Goal: Task Accomplishment & Management: Manage account settings

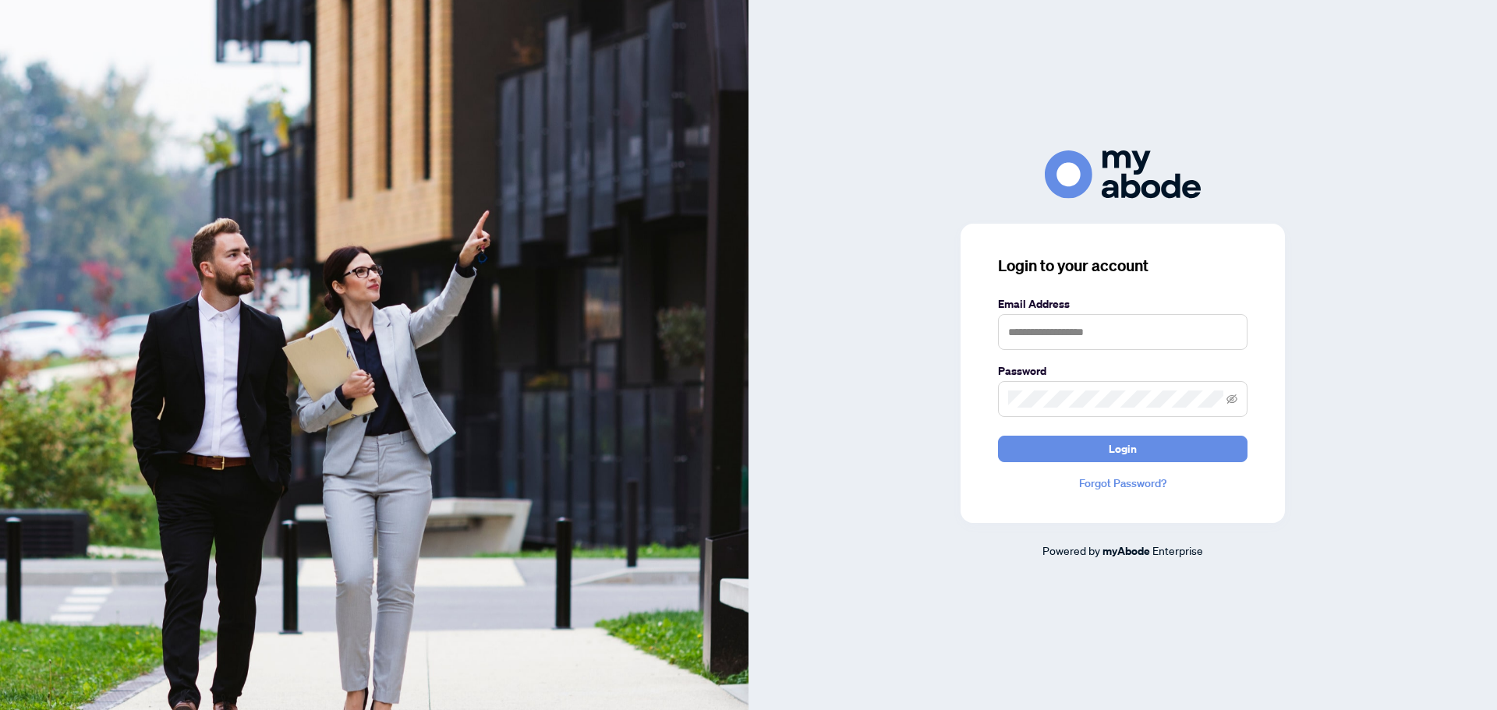
type input "**********"
click at [1117, 445] on span "Login" at bounding box center [1123, 449] width 28 height 25
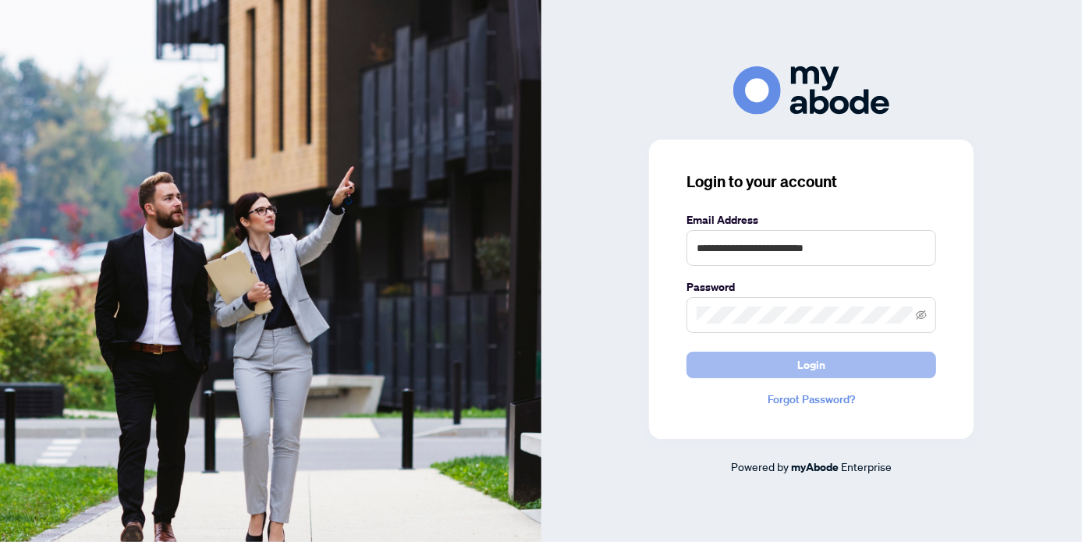
click at [817, 362] on span "Login" at bounding box center [811, 364] width 28 height 25
type input "**********"
click at [833, 367] on button "Login" at bounding box center [811, 365] width 250 height 27
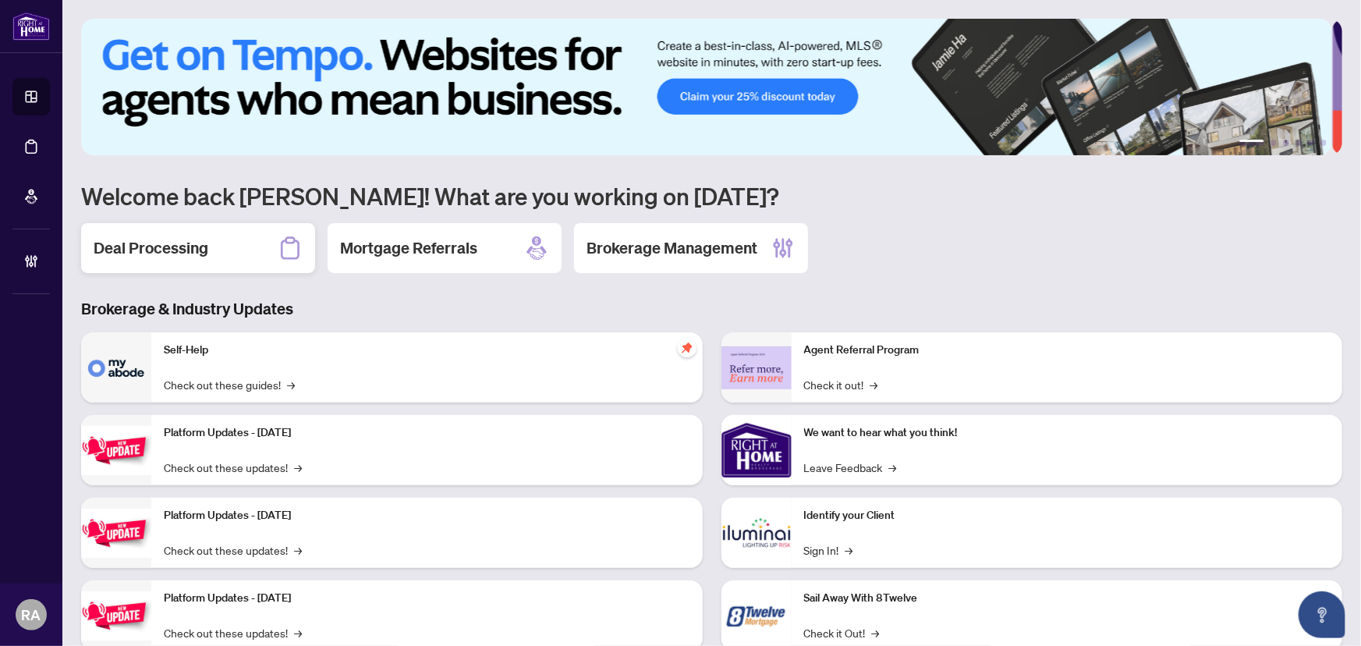
click at [205, 242] on h2 "Deal Processing" at bounding box center [151, 248] width 115 height 22
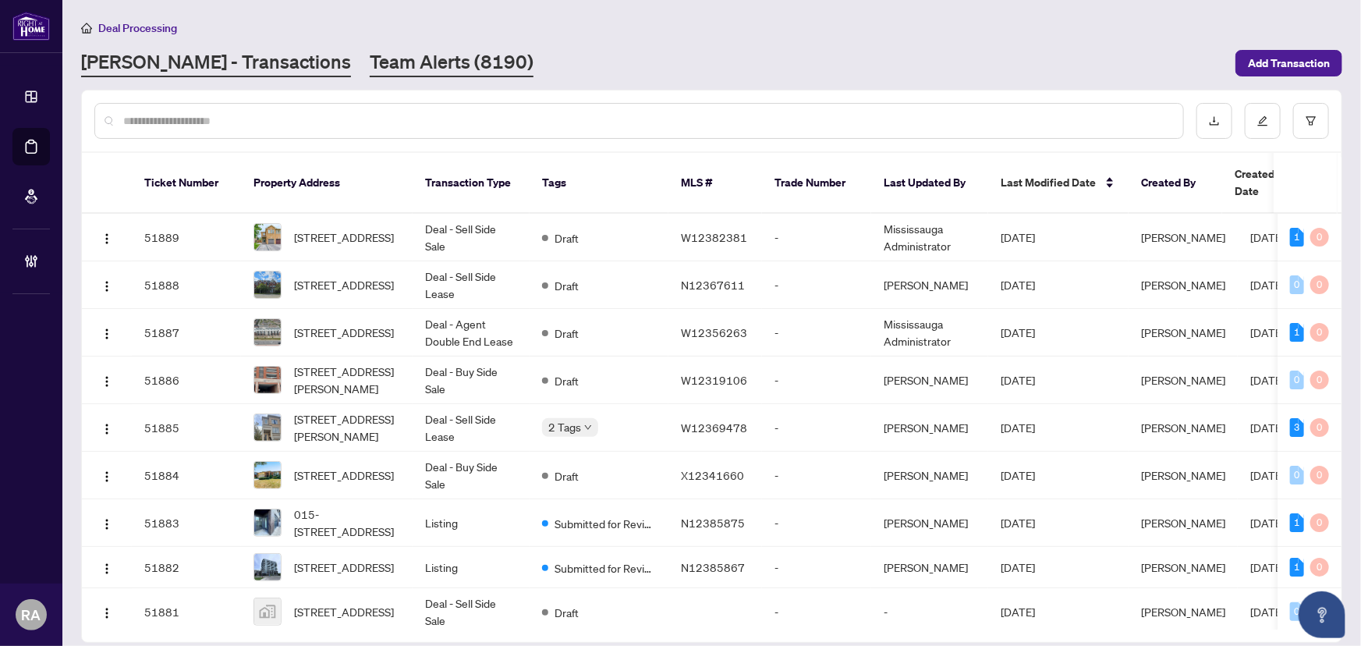
click at [413, 55] on link "Team Alerts (8190)" at bounding box center [452, 63] width 164 height 28
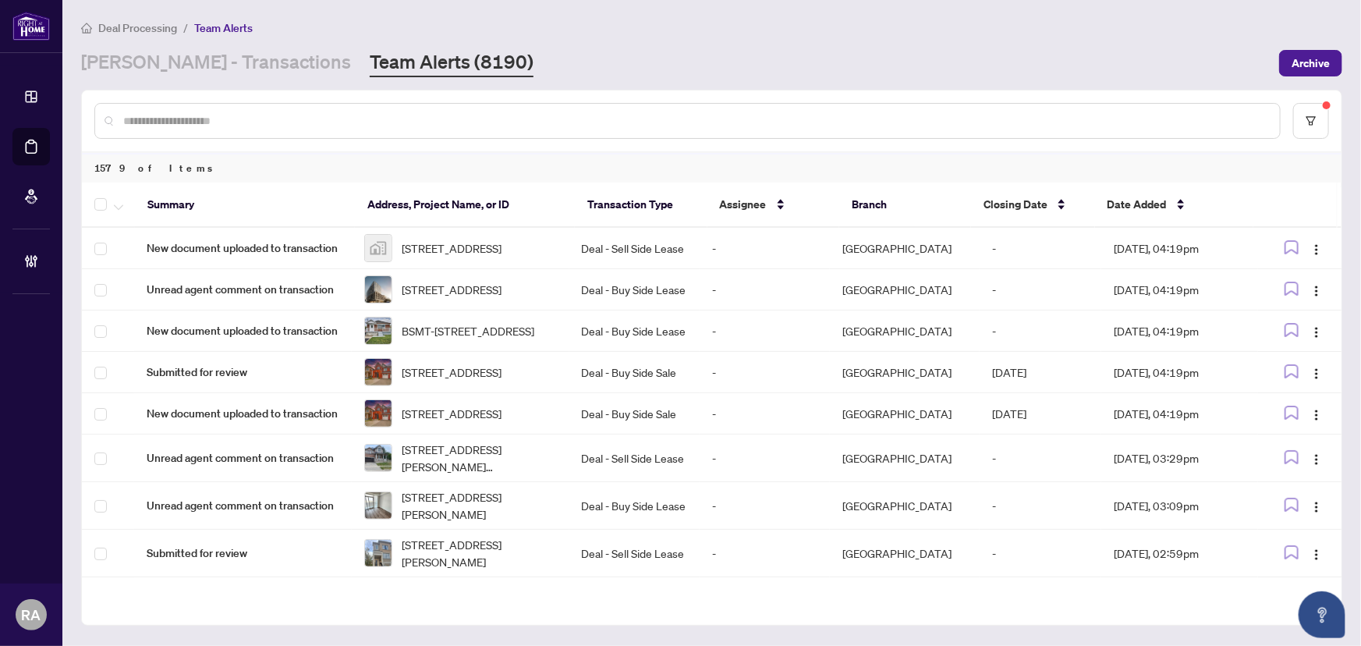
click at [417, 117] on input "text" at bounding box center [695, 120] width 1144 height 17
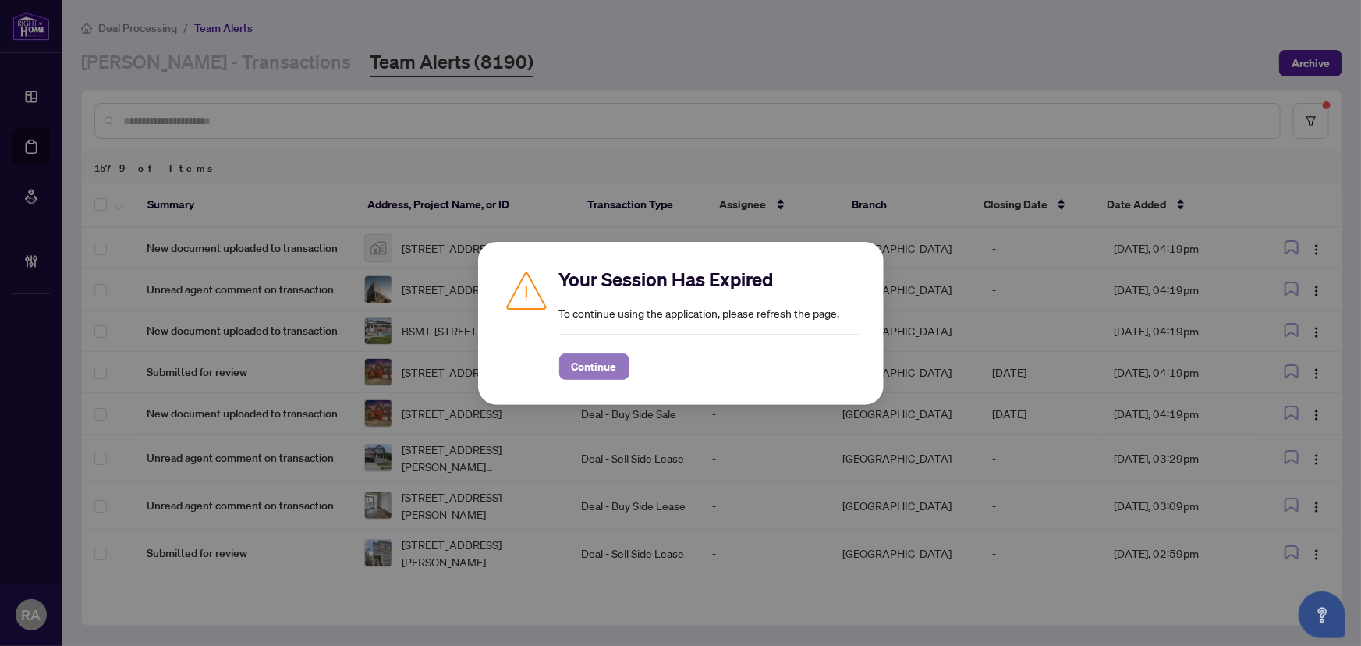
click at [572, 360] on span "Continue" at bounding box center [594, 366] width 45 height 25
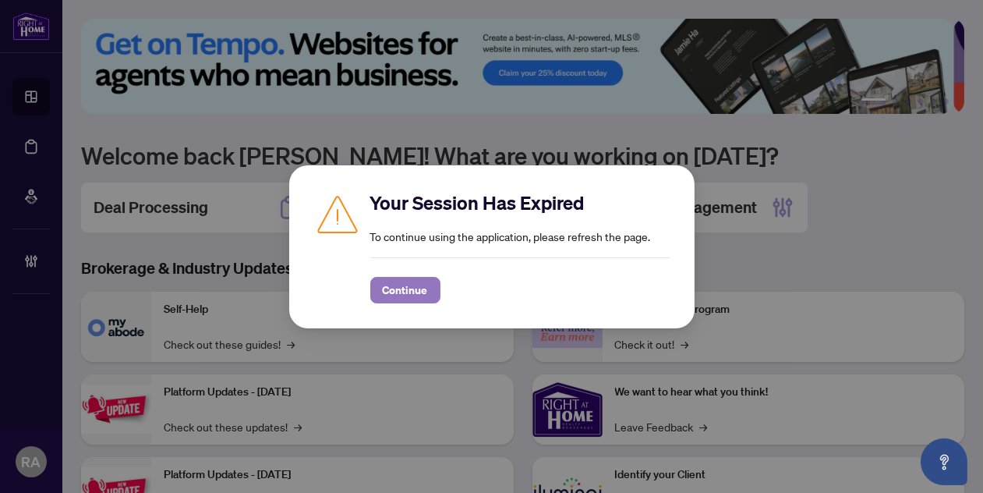
click at [414, 293] on span "Continue" at bounding box center [405, 290] width 45 height 25
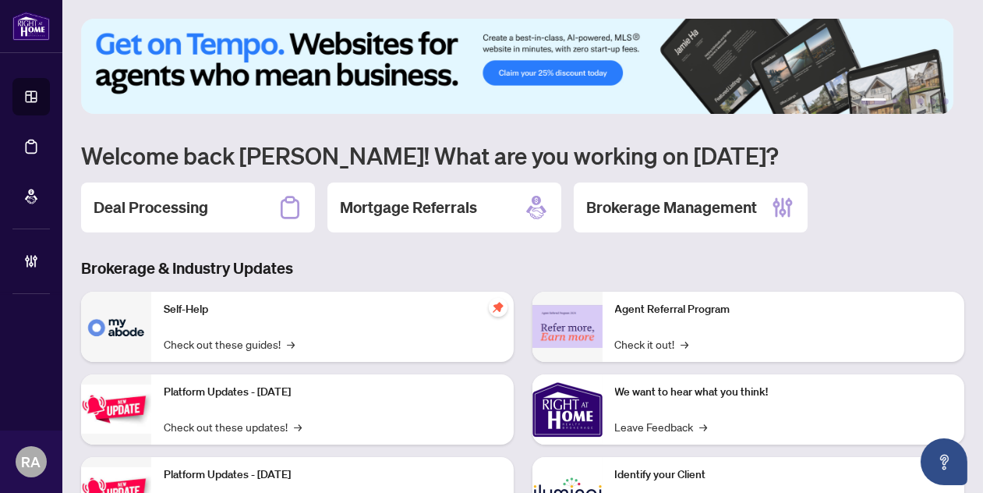
click at [210, 211] on div "Deal Processing" at bounding box center [198, 207] width 234 height 50
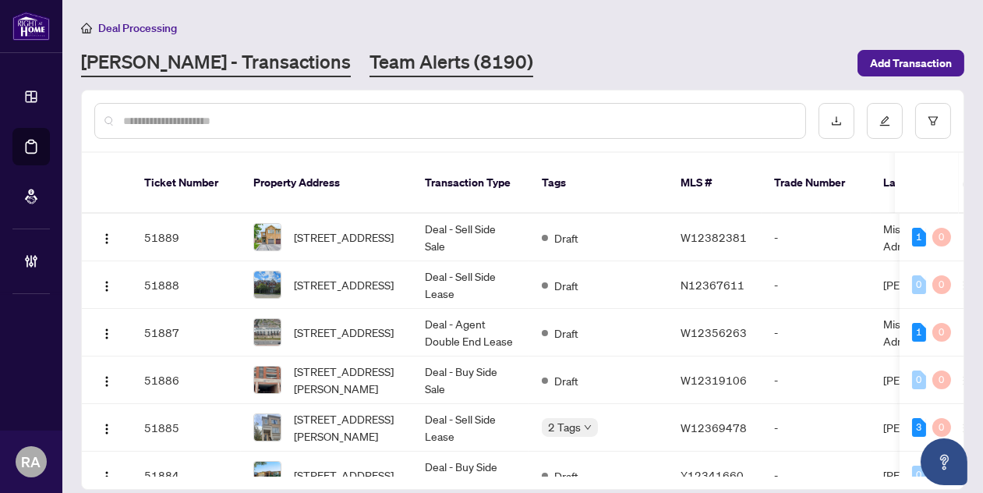
click at [402, 60] on link "Team Alerts (8190)" at bounding box center [452, 63] width 164 height 28
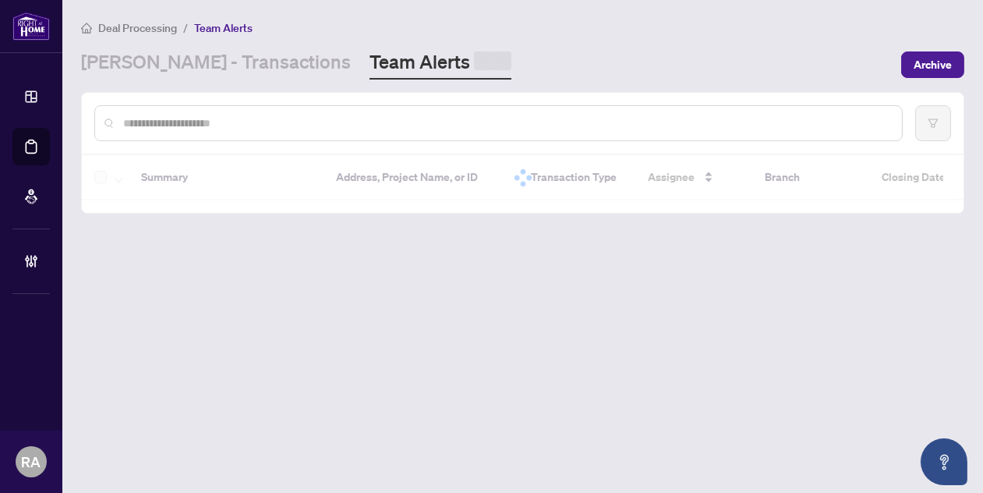
click at [515, 34] on div "Deal Processing / Team Alerts" at bounding box center [523, 28] width 884 height 18
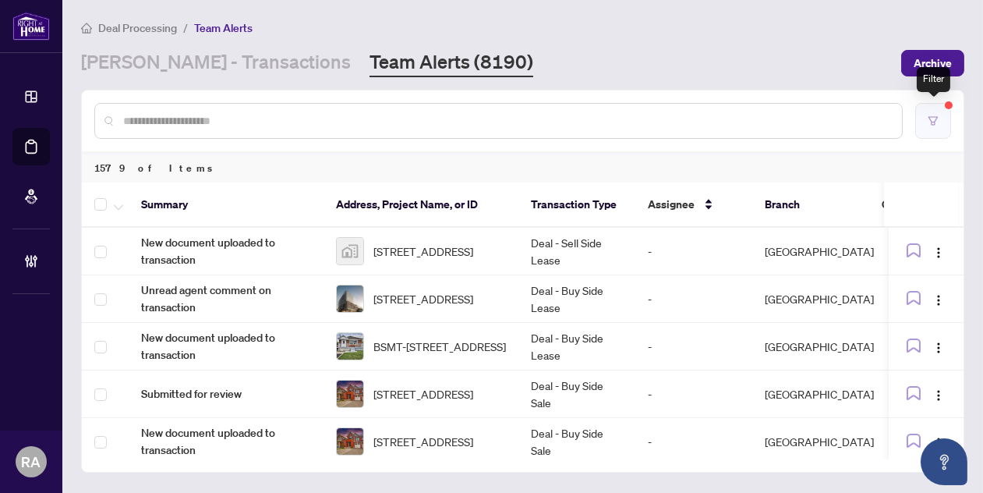
click at [922, 120] on button "button" at bounding box center [934, 121] width 36 height 36
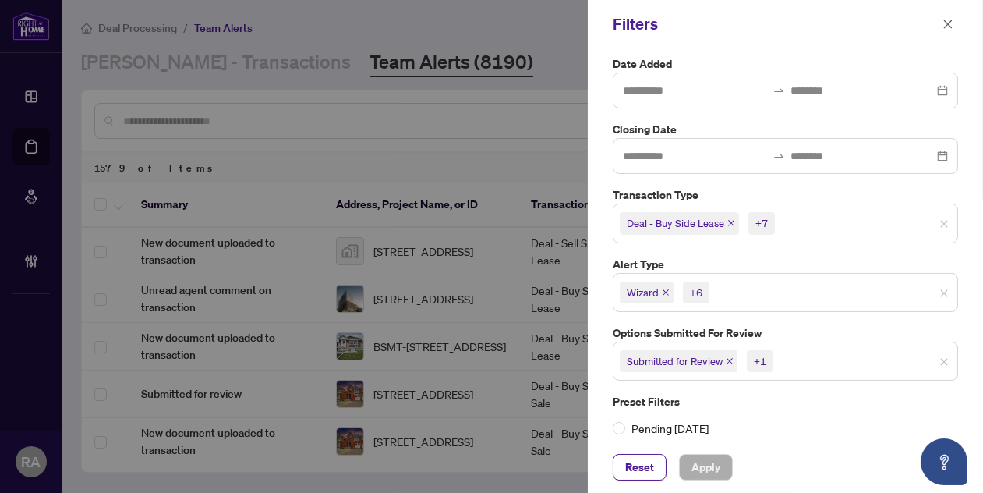
scroll to position [198, 0]
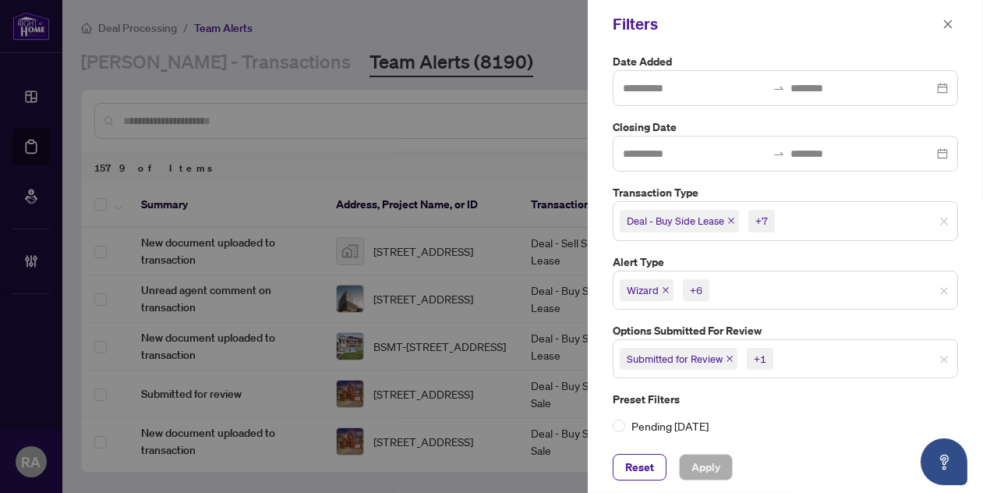
click at [799, 211] on input "search" at bounding box center [832, 220] width 109 height 19
click at [773, 194] on label "Transaction Type" at bounding box center [785, 192] width 345 height 17
click at [760, 290] on input "search" at bounding box center [767, 290] width 109 height 19
click at [947, 27] on icon "close" at bounding box center [948, 24] width 11 height 11
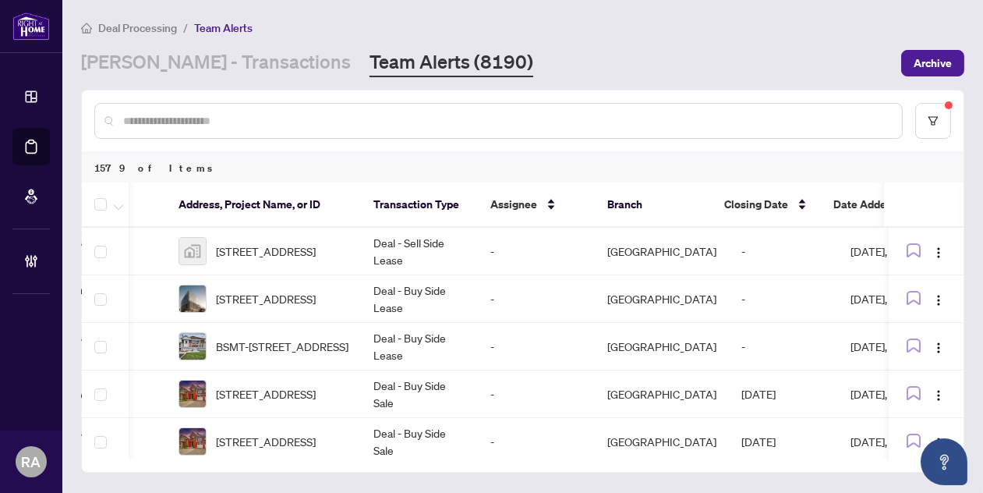
scroll to position [0, 234]
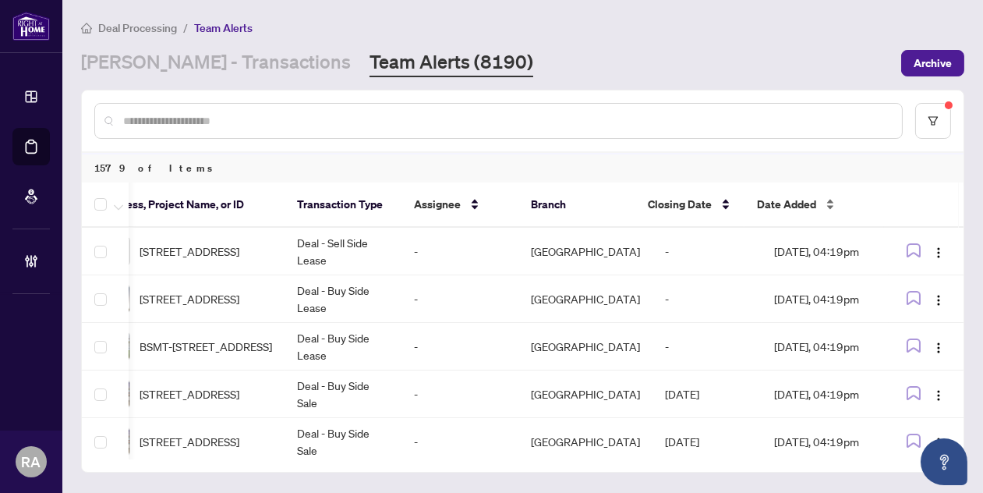
click at [826, 202] on div "Date Added" at bounding box center [814, 204] width 115 height 17
click at [829, 201] on div "Date Added" at bounding box center [814, 204] width 115 height 17
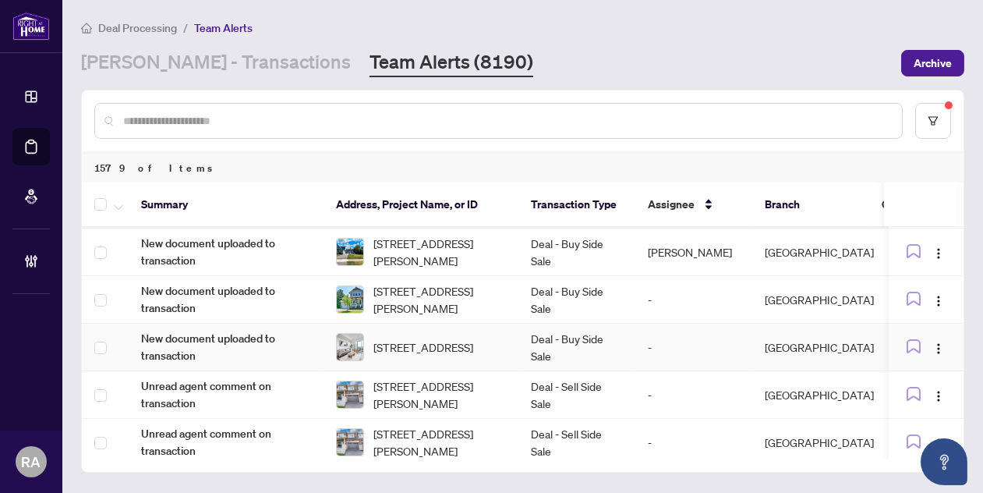
scroll to position [70, 0]
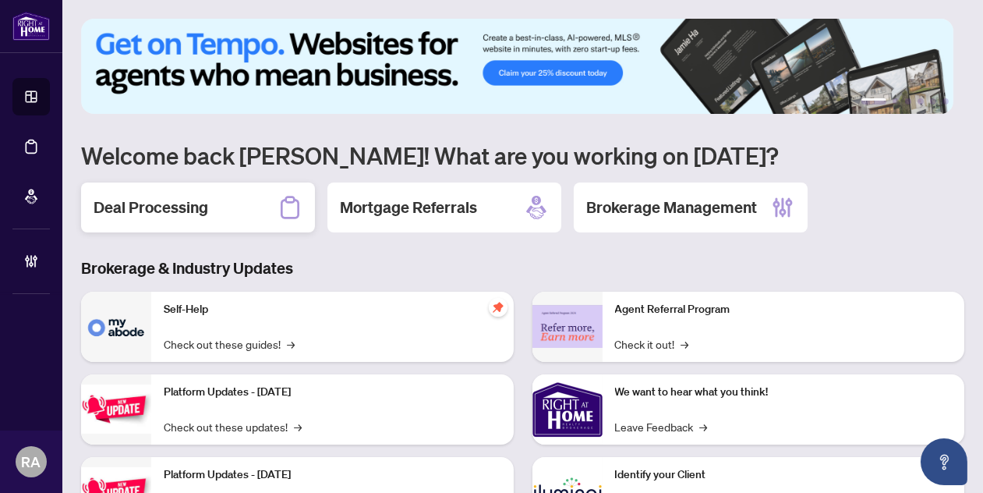
click at [147, 203] on h2 "Deal Processing" at bounding box center [151, 208] width 115 height 22
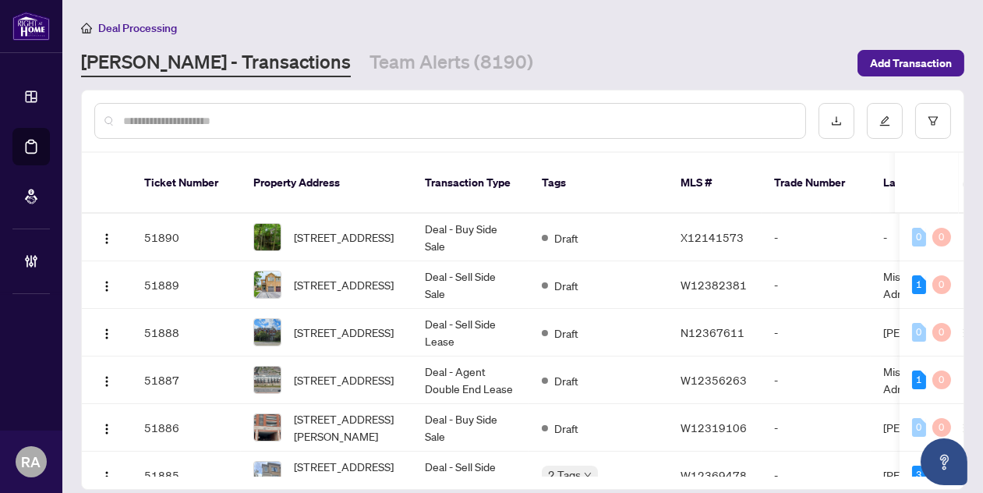
click at [628, 51] on div "[PERSON_NAME] - Transactions Team Alerts (8190)" at bounding box center [464, 63] width 767 height 28
click at [499, 116] on input "text" at bounding box center [458, 120] width 670 height 17
paste input "*******"
type input "*******"
click at [523, 61] on div "[PERSON_NAME] - Transactions Team Alerts (8190)" at bounding box center [464, 63] width 767 height 28
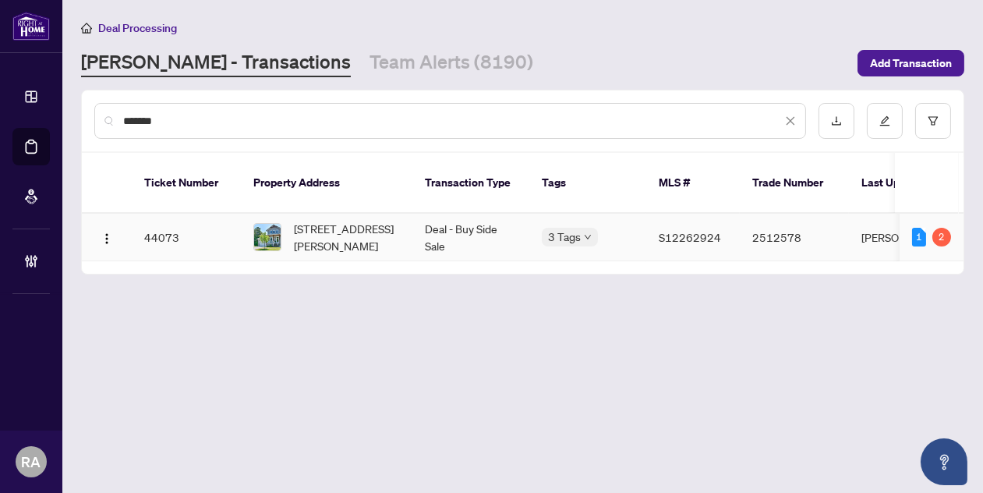
click at [497, 234] on td "Deal - Buy Side Sale" at bounding box center [471, 238] width 117 height 48
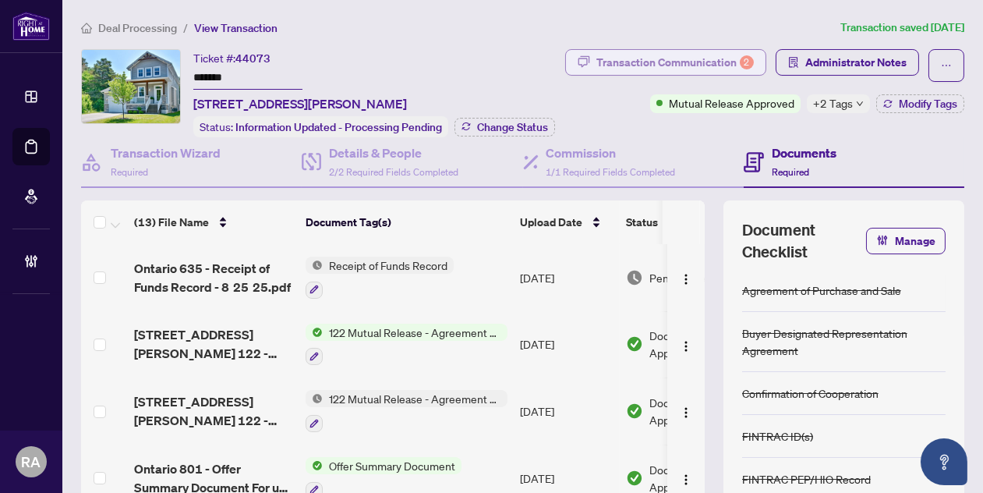
click at [710, 51] on div "Transaction Communication 2" at bounding box center [676, 62] width 158 height 25
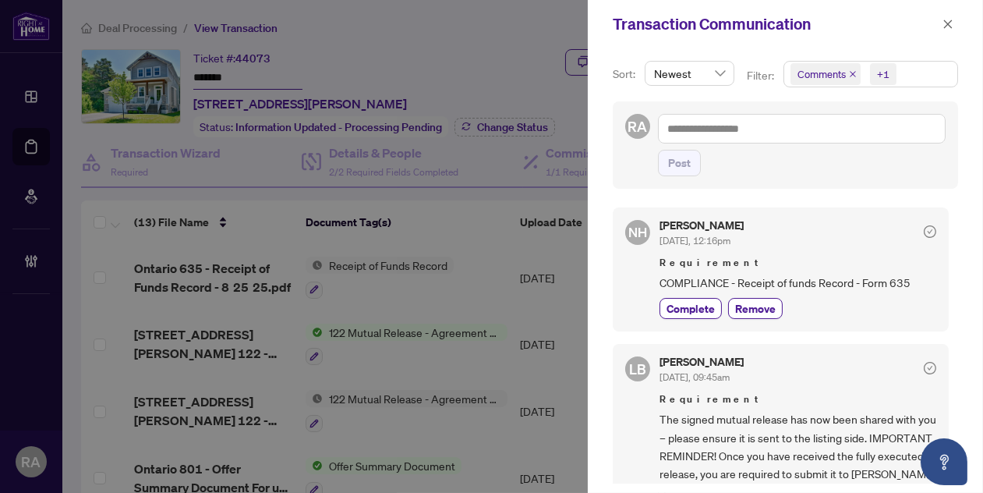
click at [900, 69] on span "Comments +1" at bounding box center [871, 74] width 173 height 25
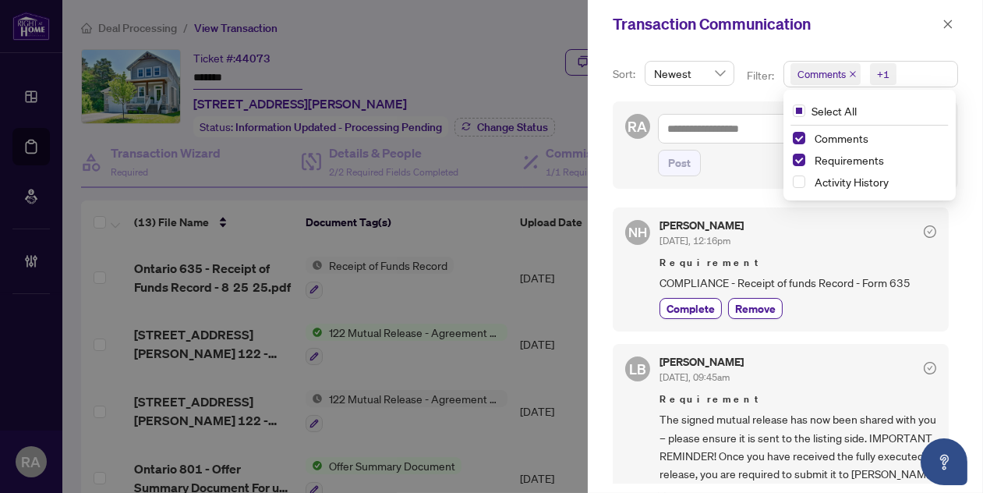
click at [804, 252] on div "[PERSON_NAME] [DATE], 12:16pm Requirement COMPLIANCE - Receipt of funds Record …" at bounding box center [798, 269] width 277 height 99
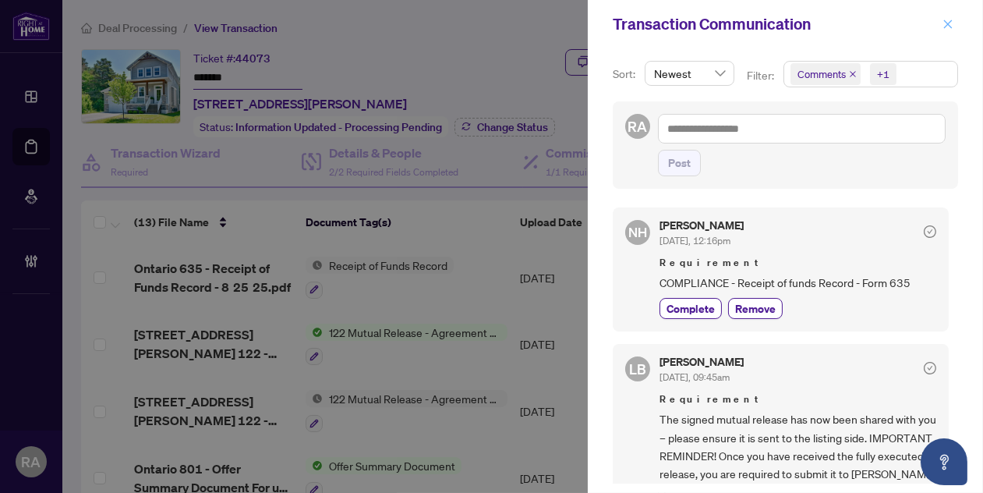
click at [953, 12] on span "button" at bounding box center [948, 24] width 11 height 25
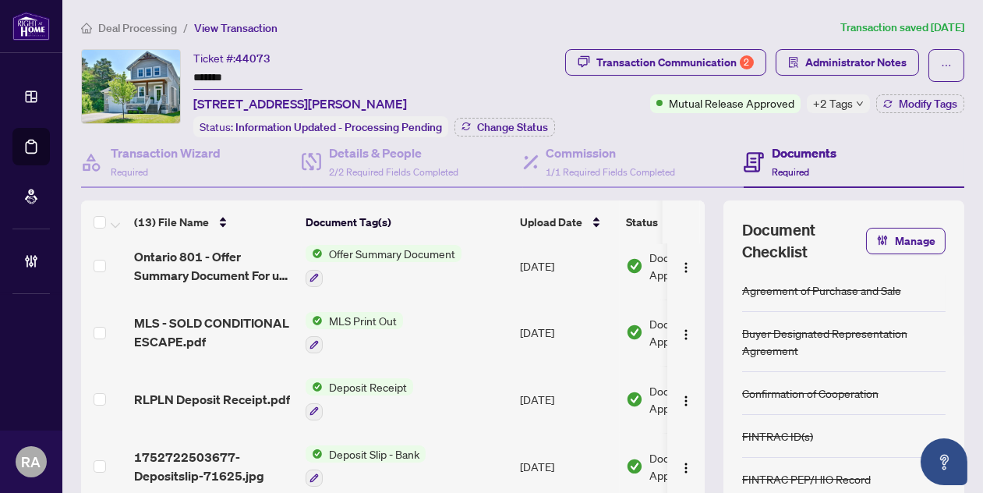
scroll to position [283, 0]
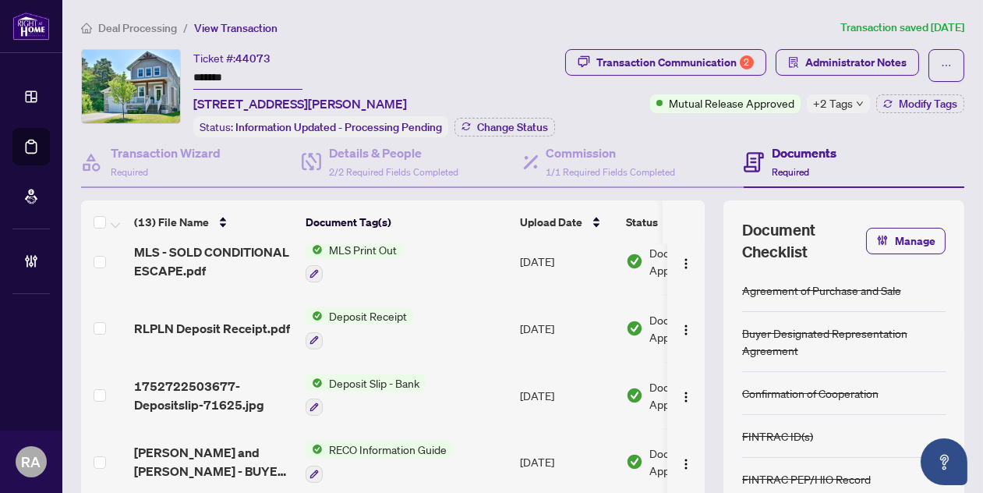
click at [485, 339] on td "Deposit Receipt" at bounding box center [406, 328] width 214 height 67
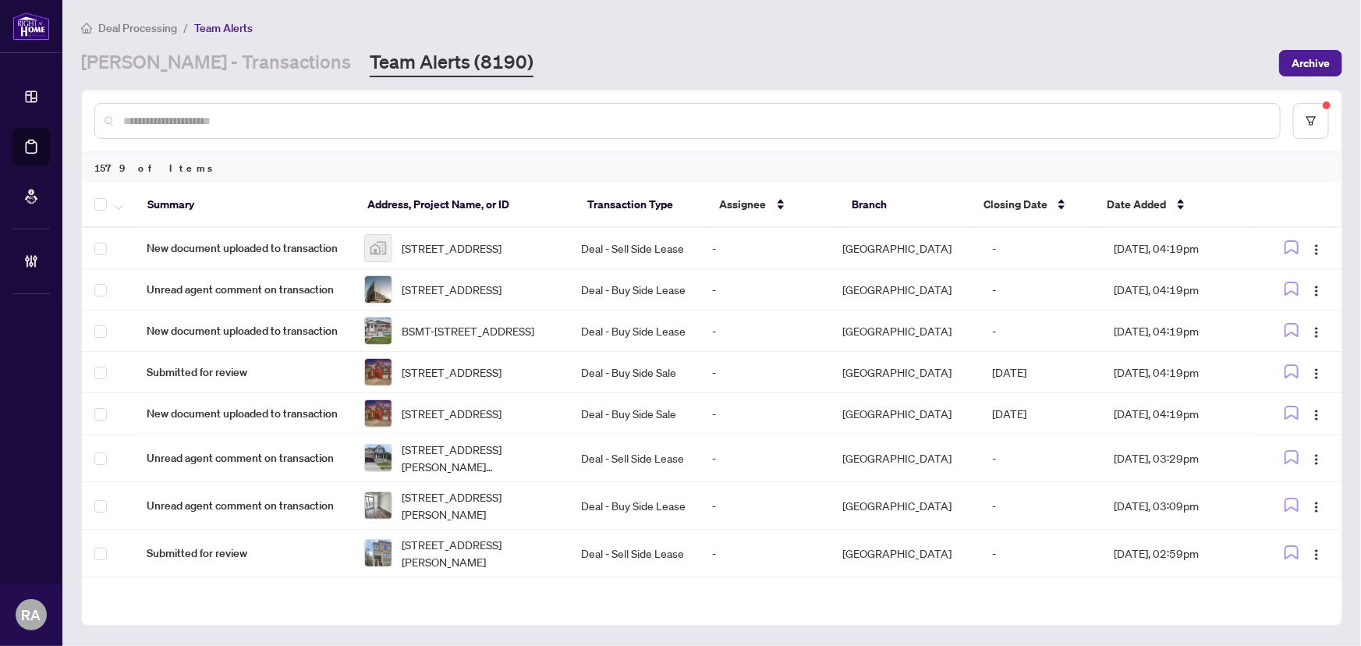
click at [283, 133] on div at bounding box center [687, 121] width 1186 height 36
click at [317, 119] on input "text" at bounding box center [695, 120] width 1144 height 17
click at [434, 119] on input "text" at bounding box center [695, 120] width 1144 height 17
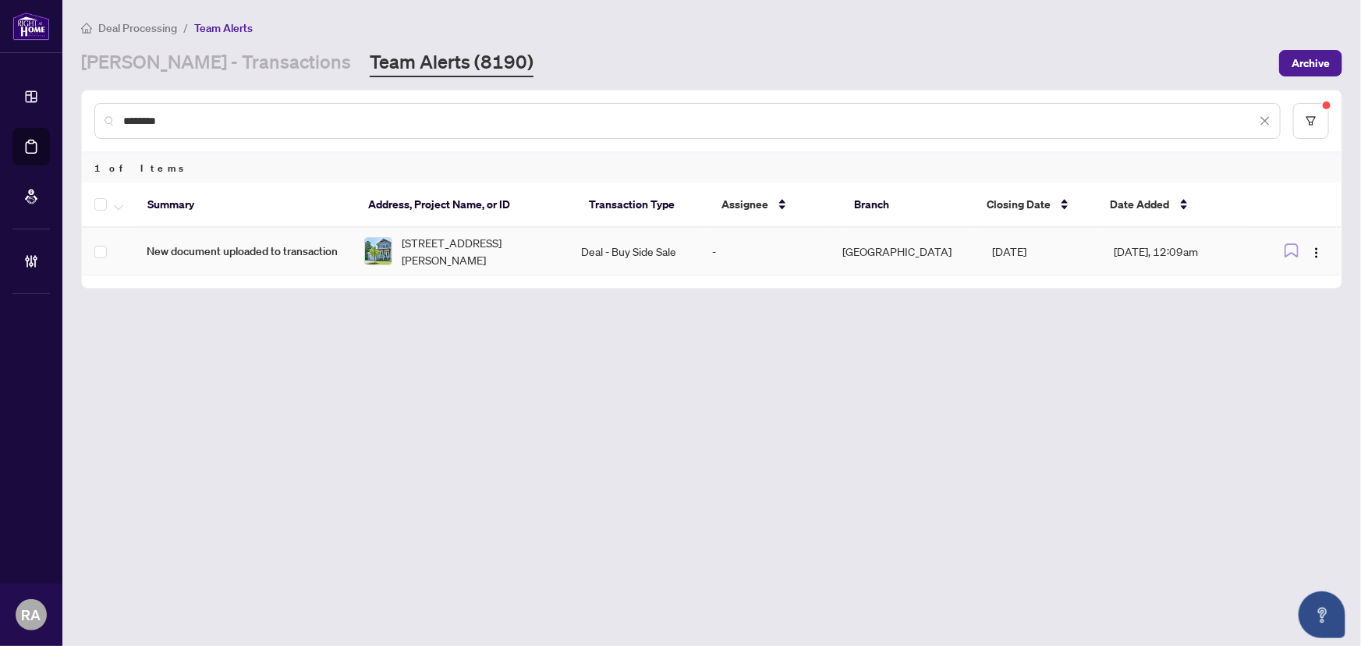
type input "********"
click at [569, 261] on td "[STREET_ADDRESS][PERSON_NAME]" at bounding box center [461, 252] width 218 height 48
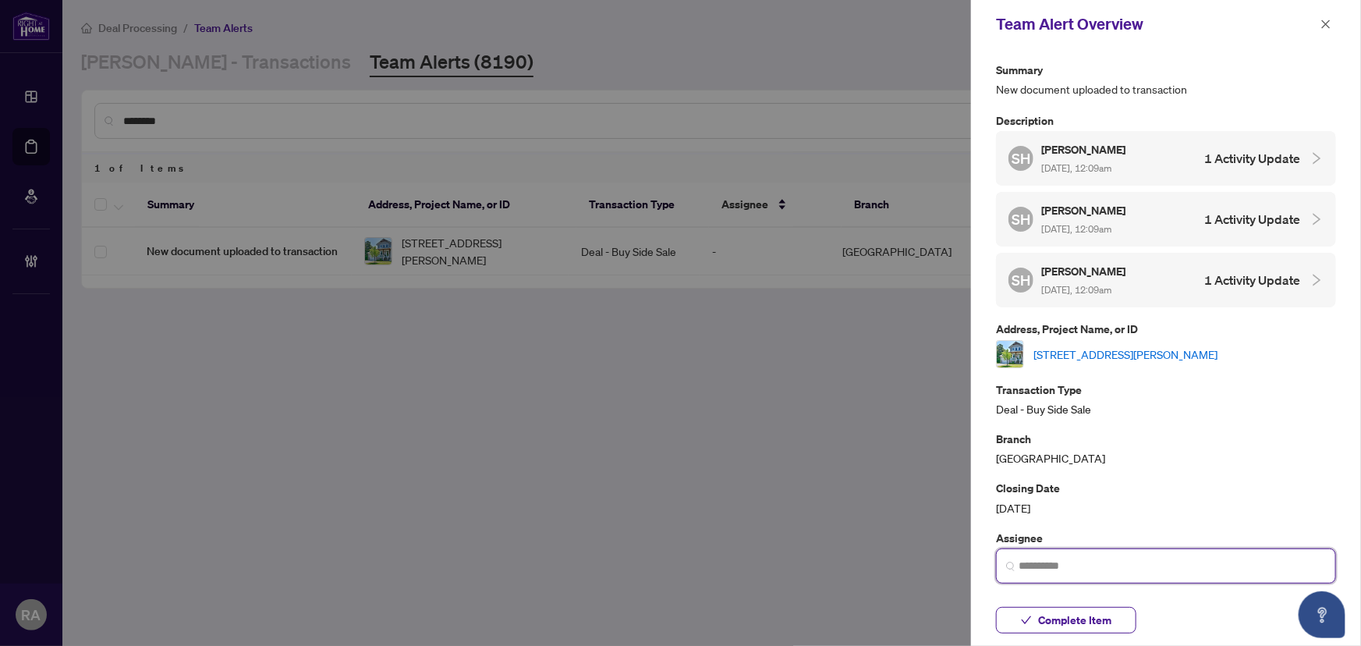
click at [1118, 568] on input "search" at bounding box center [1171, 566] width 307 height 16
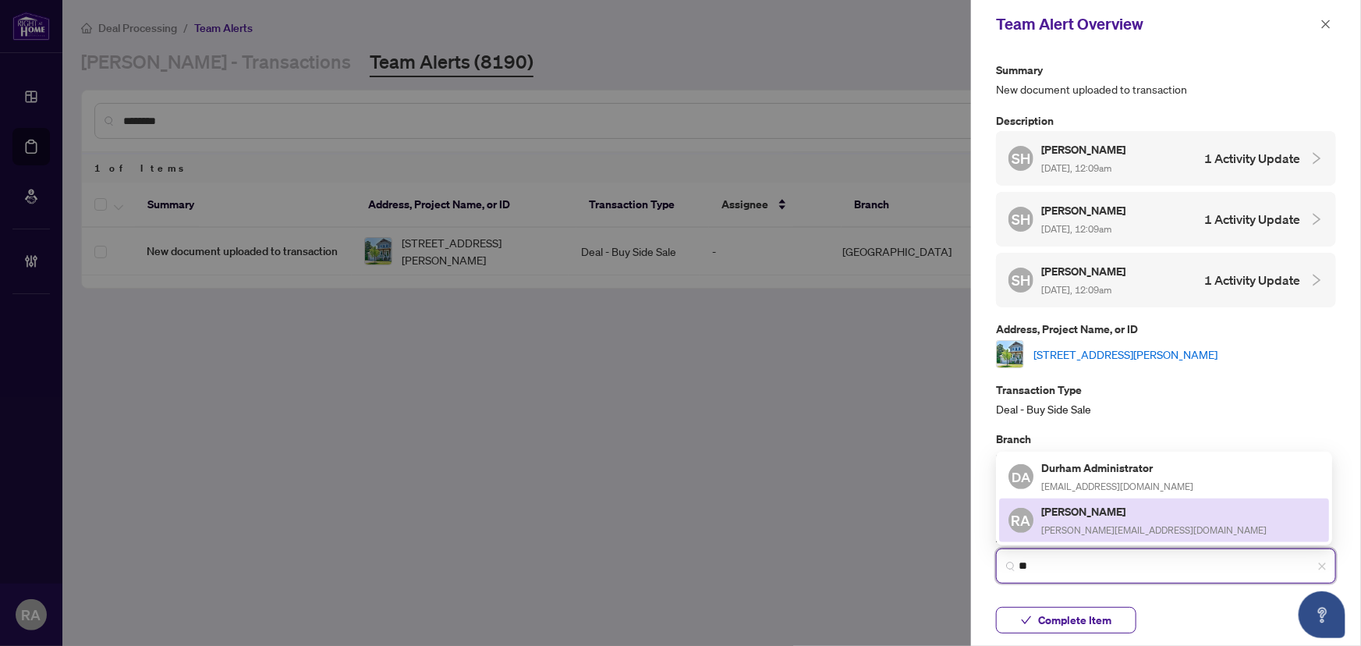
click at [1105, 515] on h5 "[PERSON_NAME]" at bounding box center [1153, 511] width 225 height 18
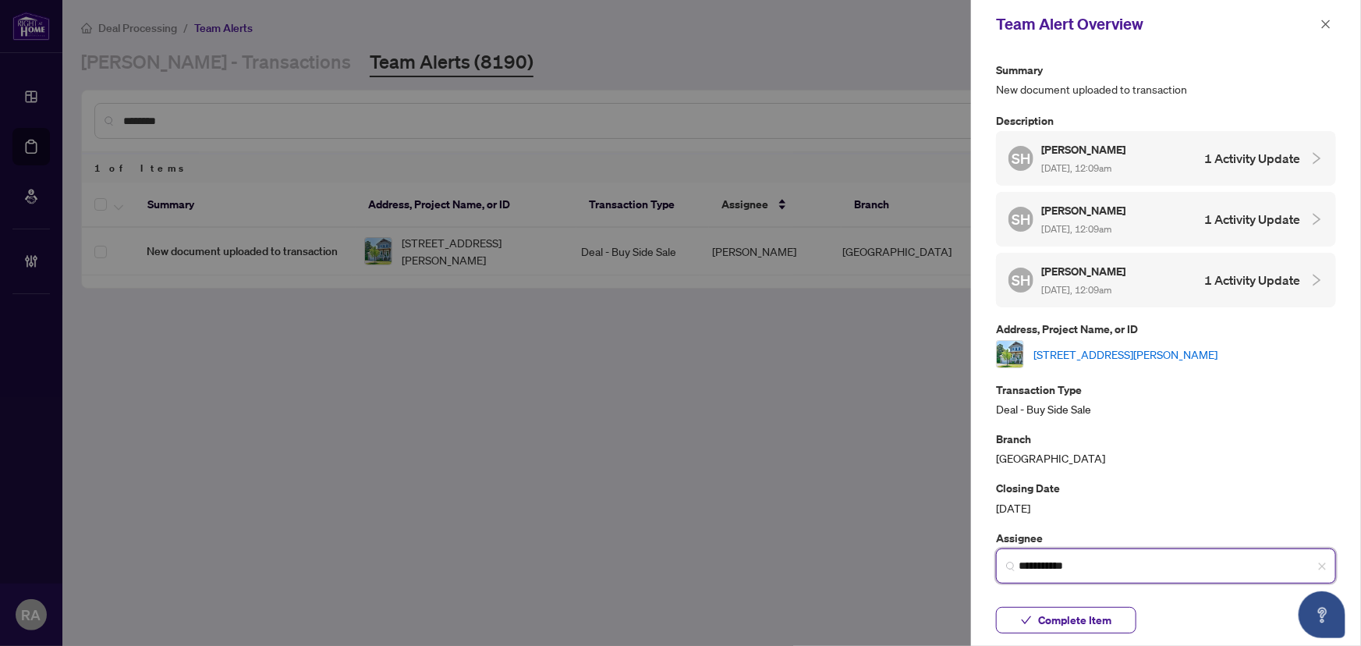
type input "**********"
click at [1089, 345] on link "[STREET_ADDRESS][PERSON_NAME]" at bounding box center [1125, 353] width 184 height 17
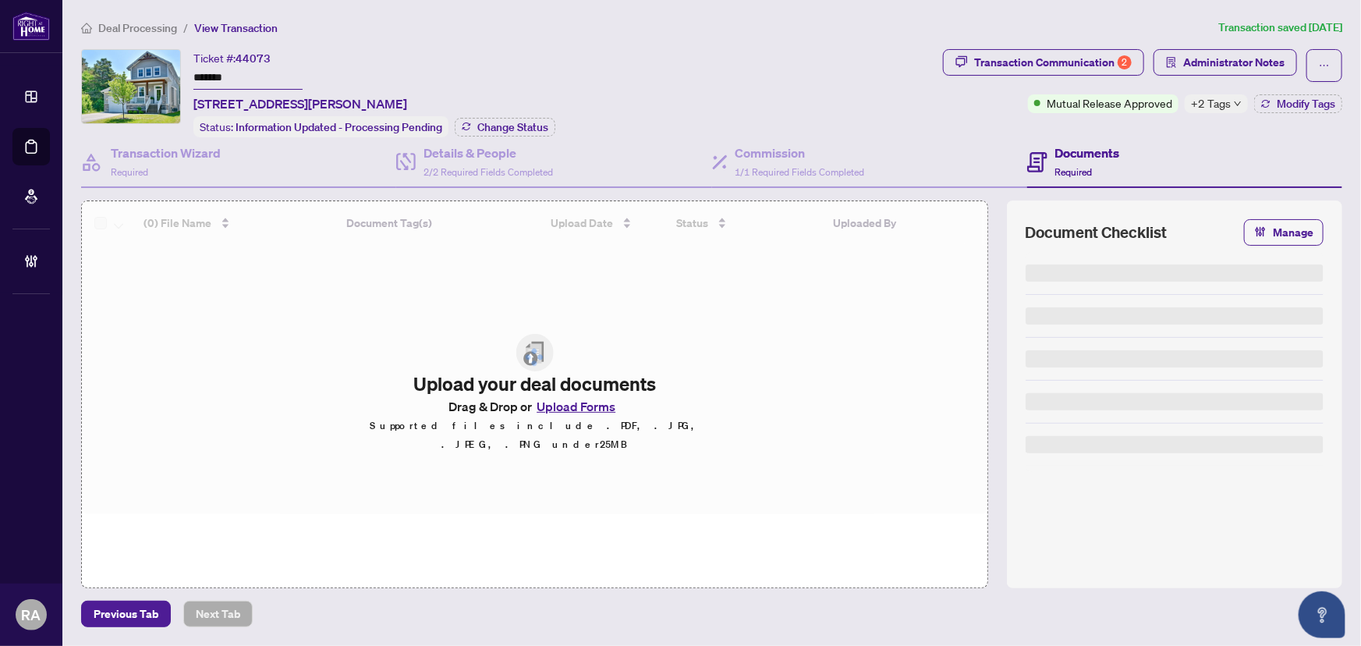
click at [647, 29] on ol "Deal Processing / View Transaction" at bounding box center [646, 28] width 1131 height 18
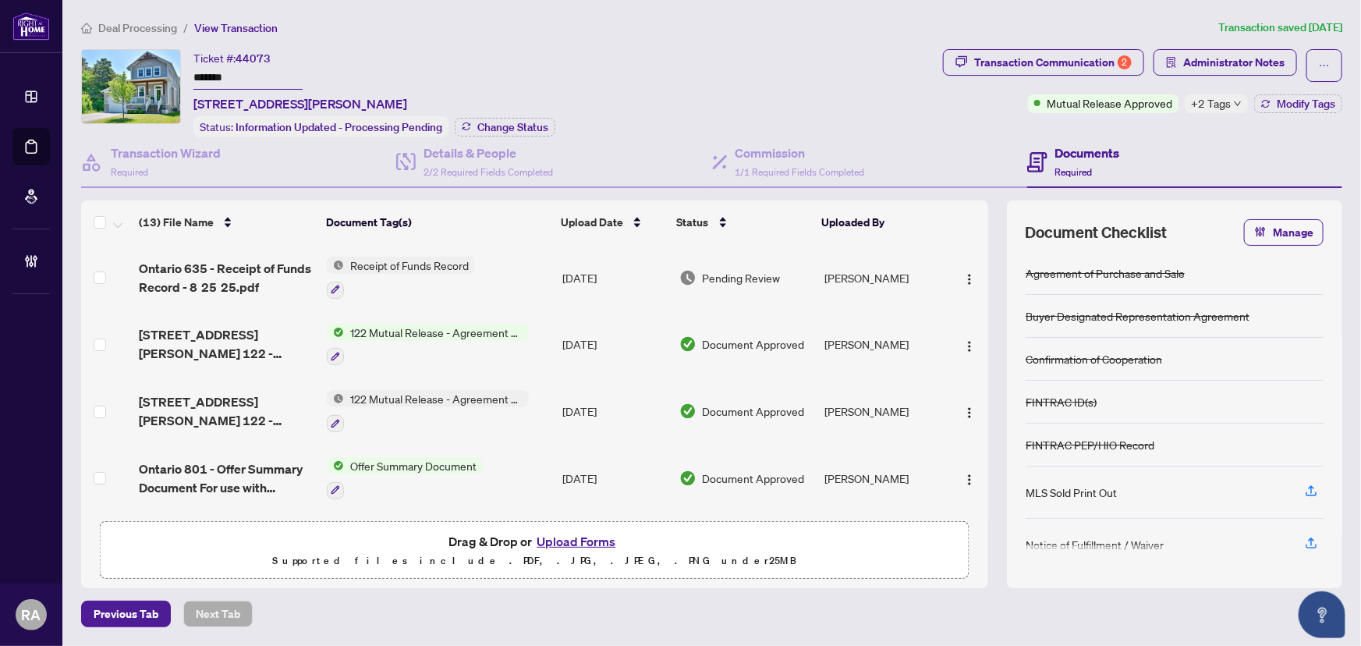
drag, startPoint x: 265, startPoint y: 76, endPoint x: 168, endPoint y: 76, distance: 96.7
click at [168, 76] on div "Ticket #: 44073 ******* [STREET_ADDRESS][PERSON_NAME] Status: Information Updat…" at bounding box center [508, 93] width 855 height 88
drag, startPoint x: 487, startPoint y: 55, endPoint x: 402, endPoint y: 66, distance: 85.7
click at [487, 55] on div "Ticket #: 44073 ******* [STREET_ADDRESS][PERSON_NAME] Status: Information Updat…" at bounding box center [374, 93] width 362 height 88
drag, startPoint x: 210, startPoint y: 69, endPoint x: 182, endPoint y: 69, distance: 27.3
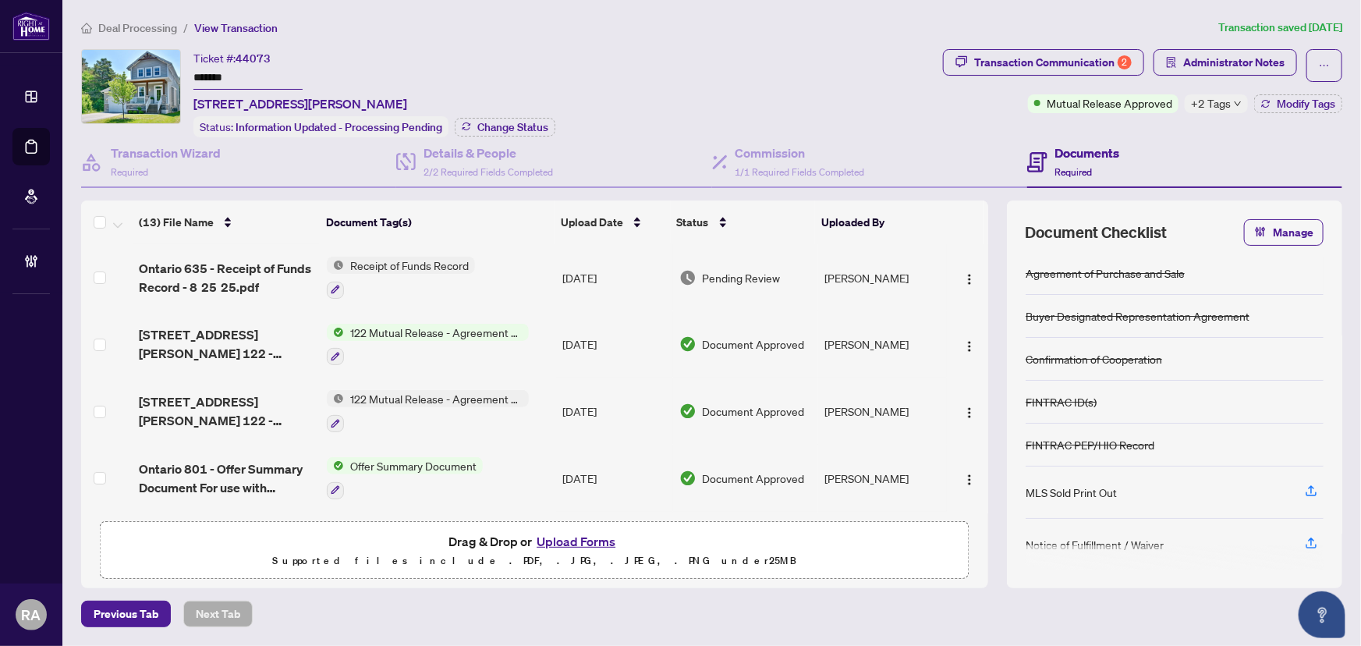
click at [182, 69] on div "Ticket #: 44073 ******* [STREET_ADDRESS][PERSON_NAME] Status: Information Updat…" at bounding box center [508, 93] width 855 height 88
